Goal: Obtain resource: Obtain resource

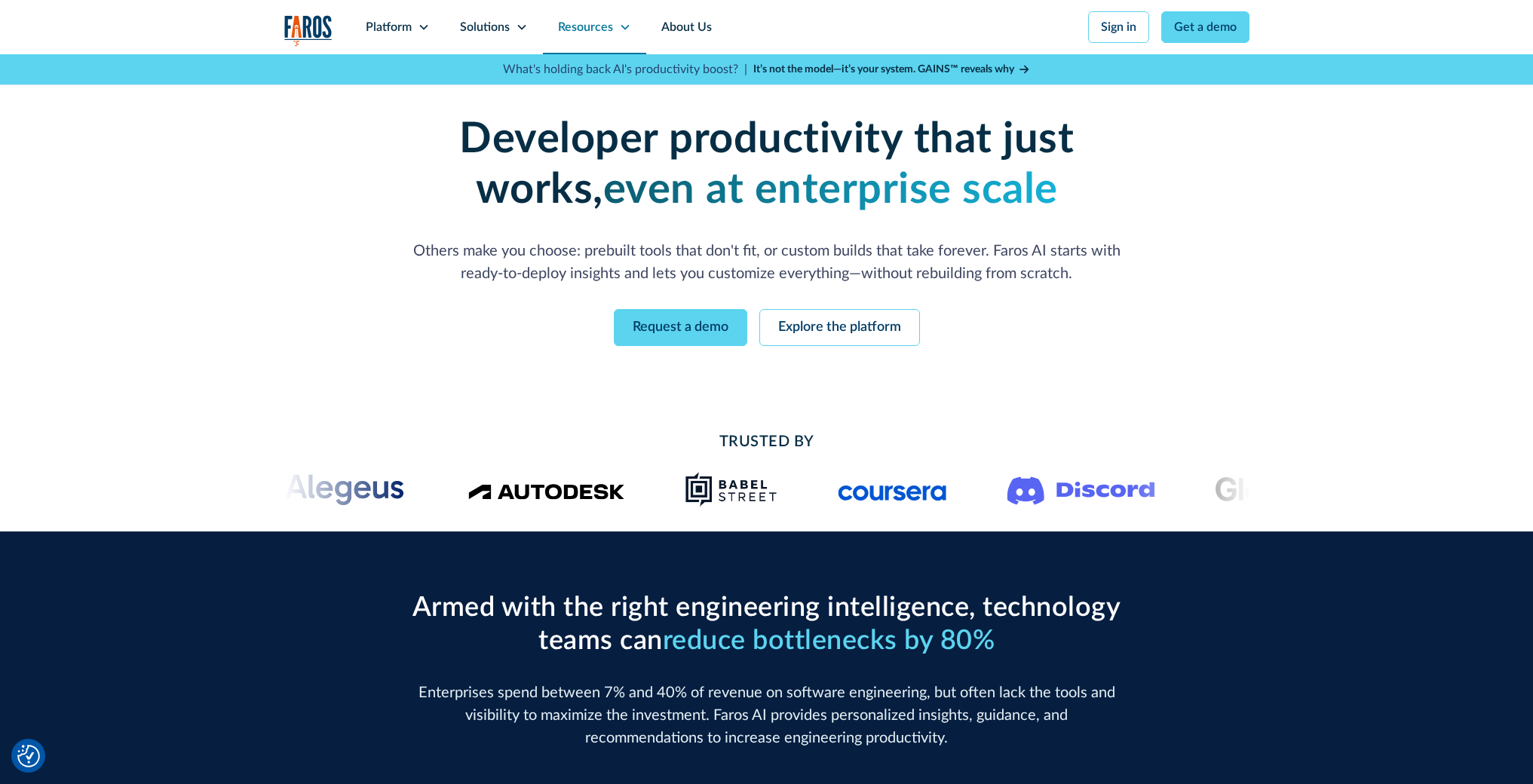
click at [623, 29] on icon at bounding box center [625, 27] width 8 height 5
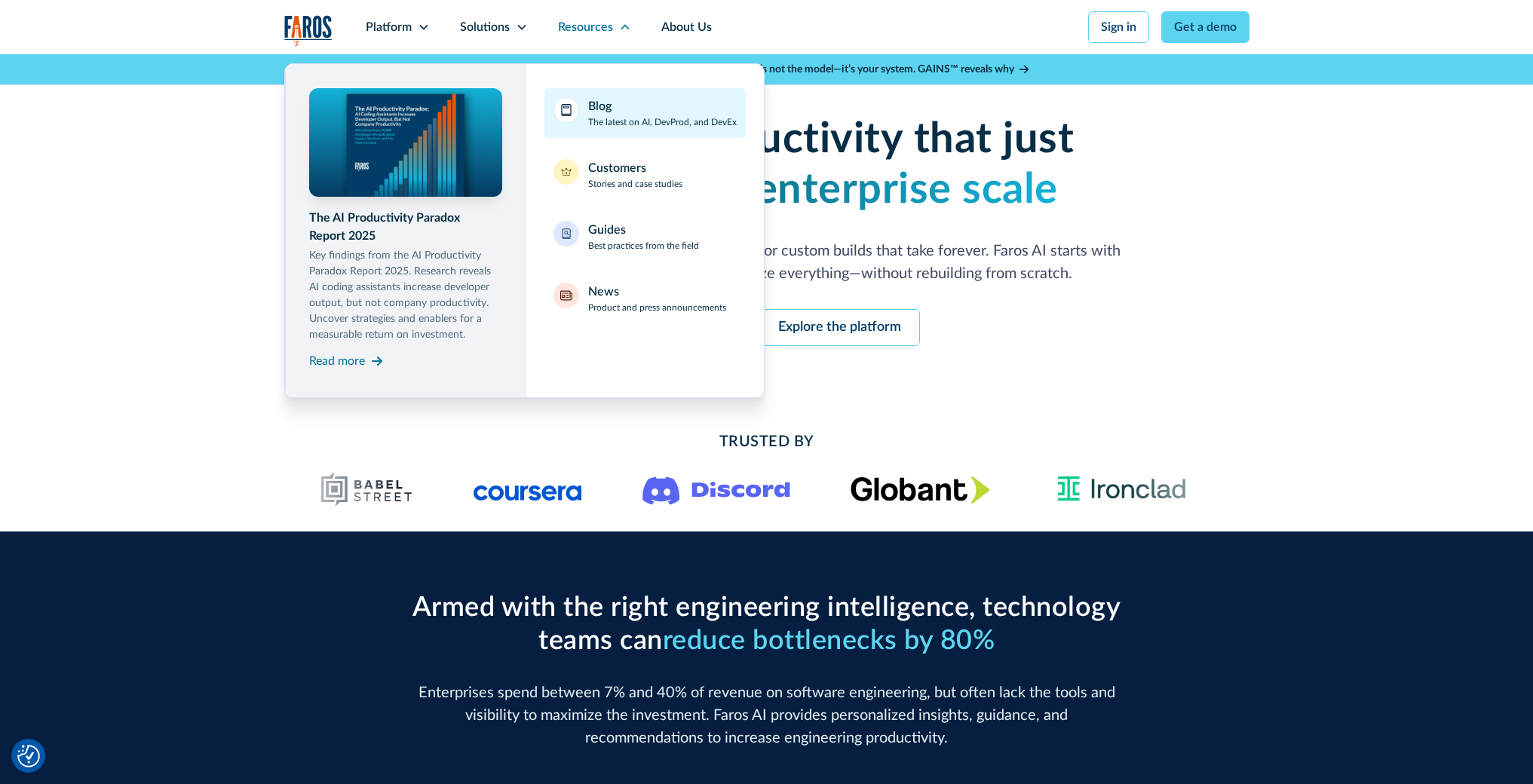
click at [675, 113] on div "Blog The latest on AI, DevProd, and DevEx" at bounding box center [662, 113] width 149 height 32
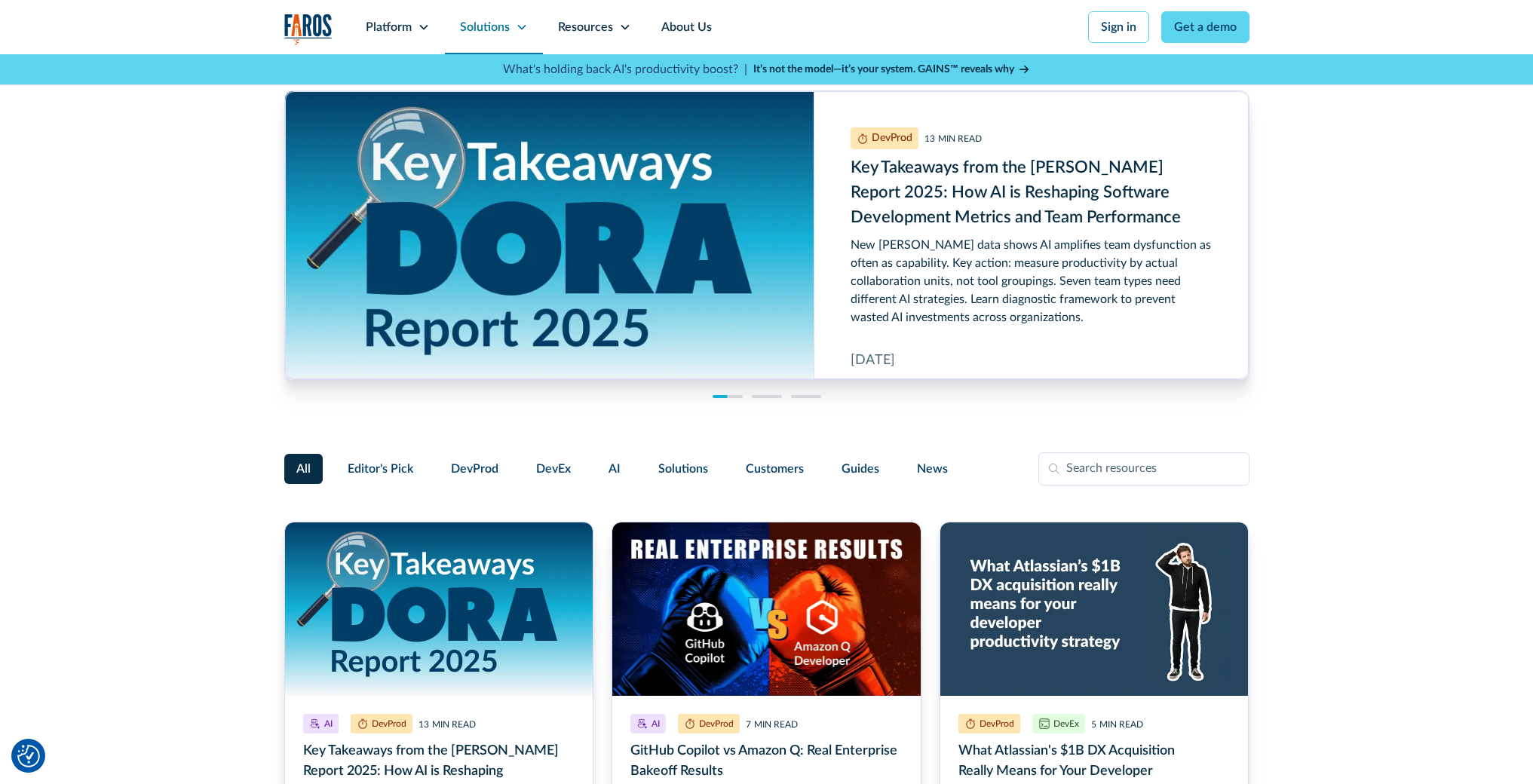
click at [522, 30] on icon at bounding box center [522, 27] width 12 height 12
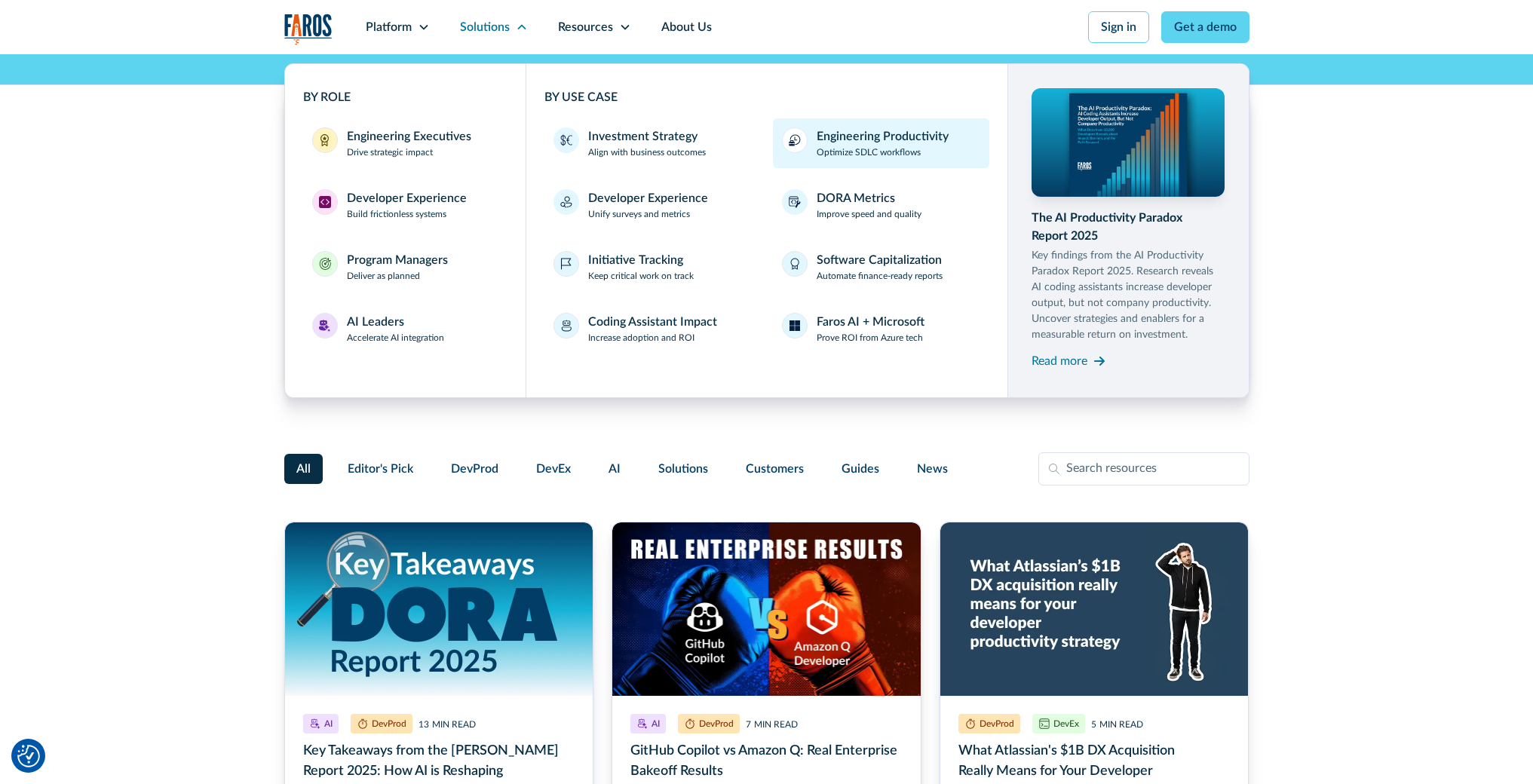
click at [838, 144] on div "Engineering Productivity" at bounding box center [883, 136] width 132 height 18
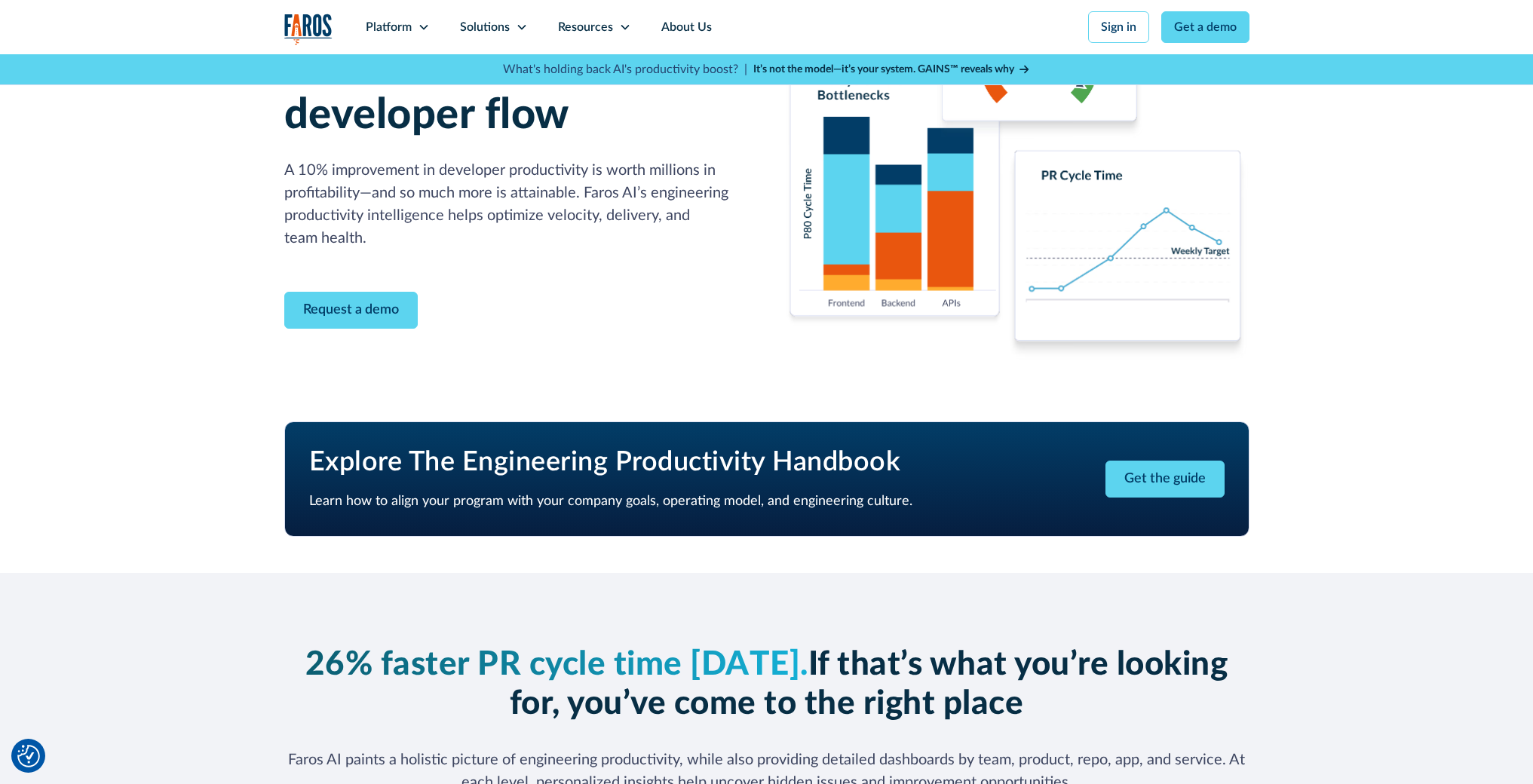
scroll to position [159, 0]
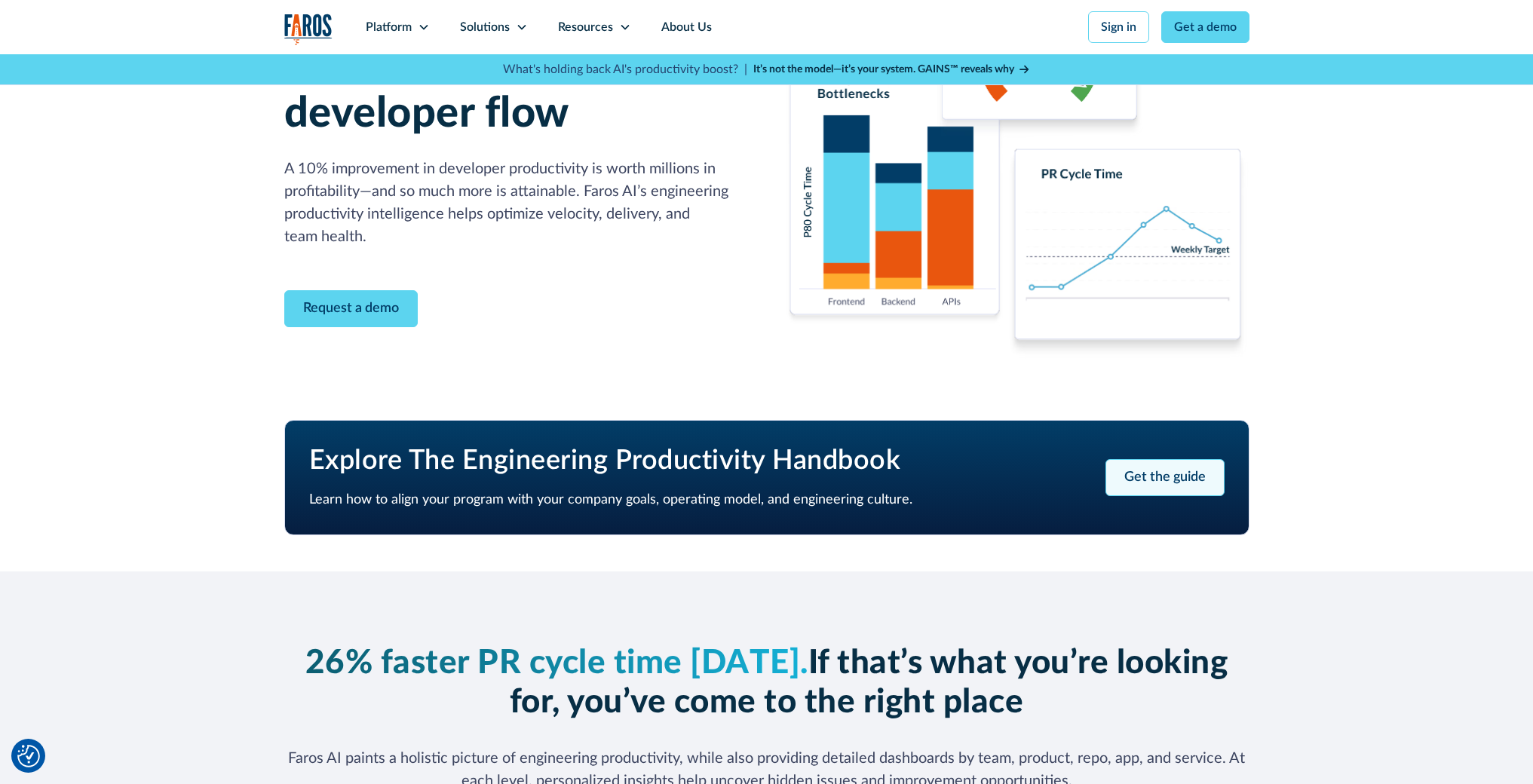
click at [1150, 477] on link "Get the guide" at bounding box center [1165, 477] width 119 height 37
